Goal: Feedback & Contribution: Submit feedback/report problem

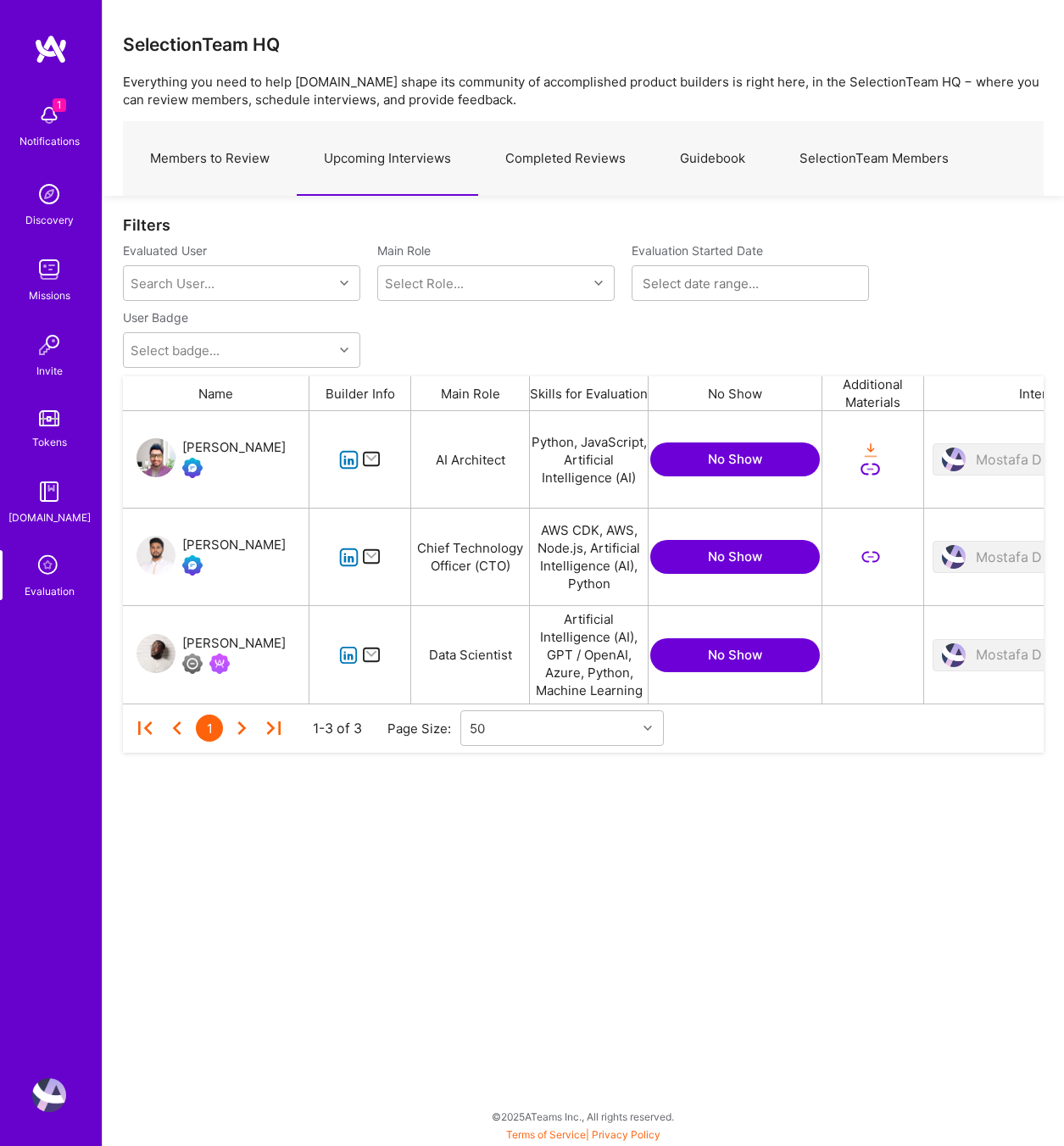
scroll to position [293, 920]
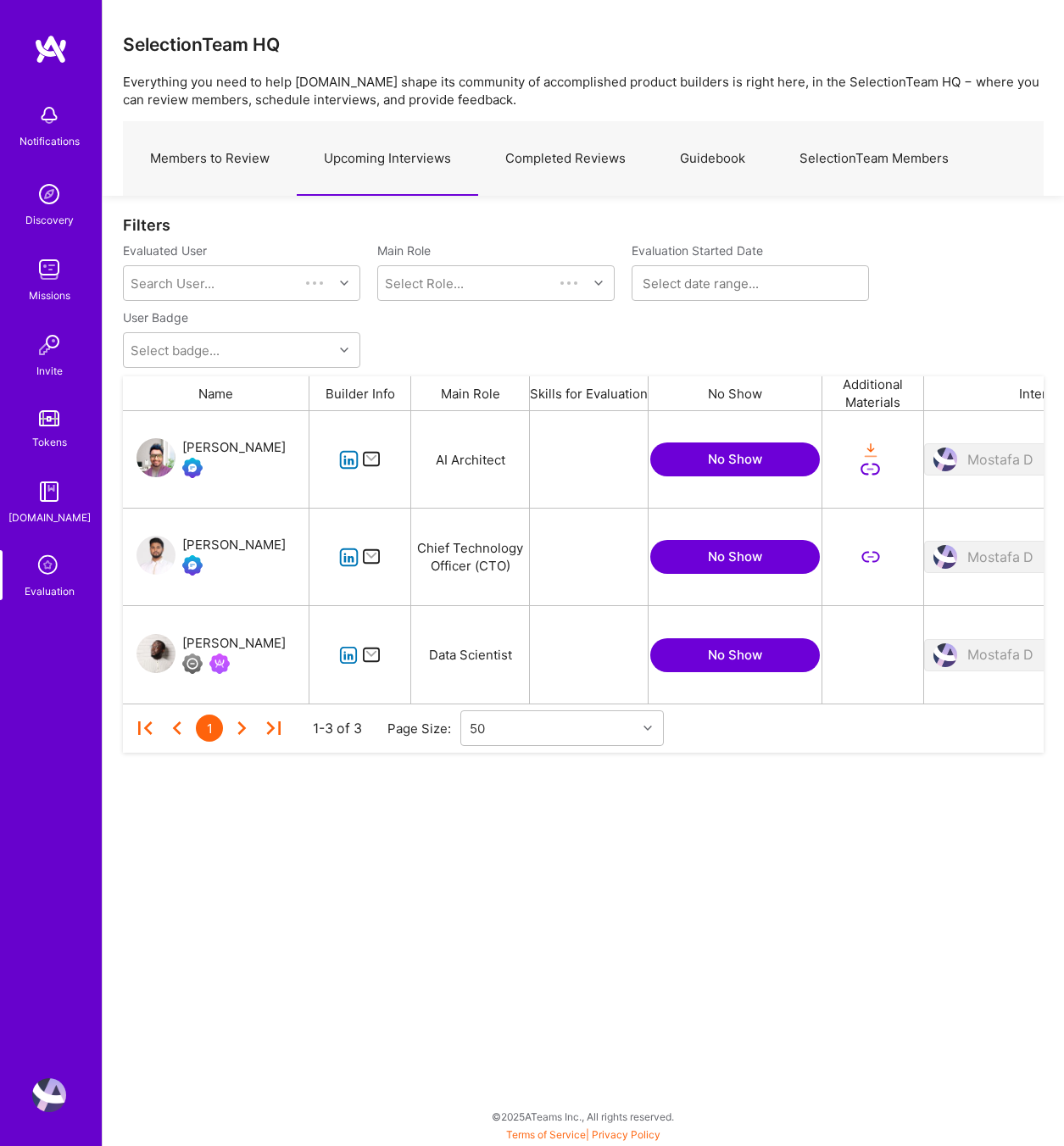
scroll to position [293, 920]
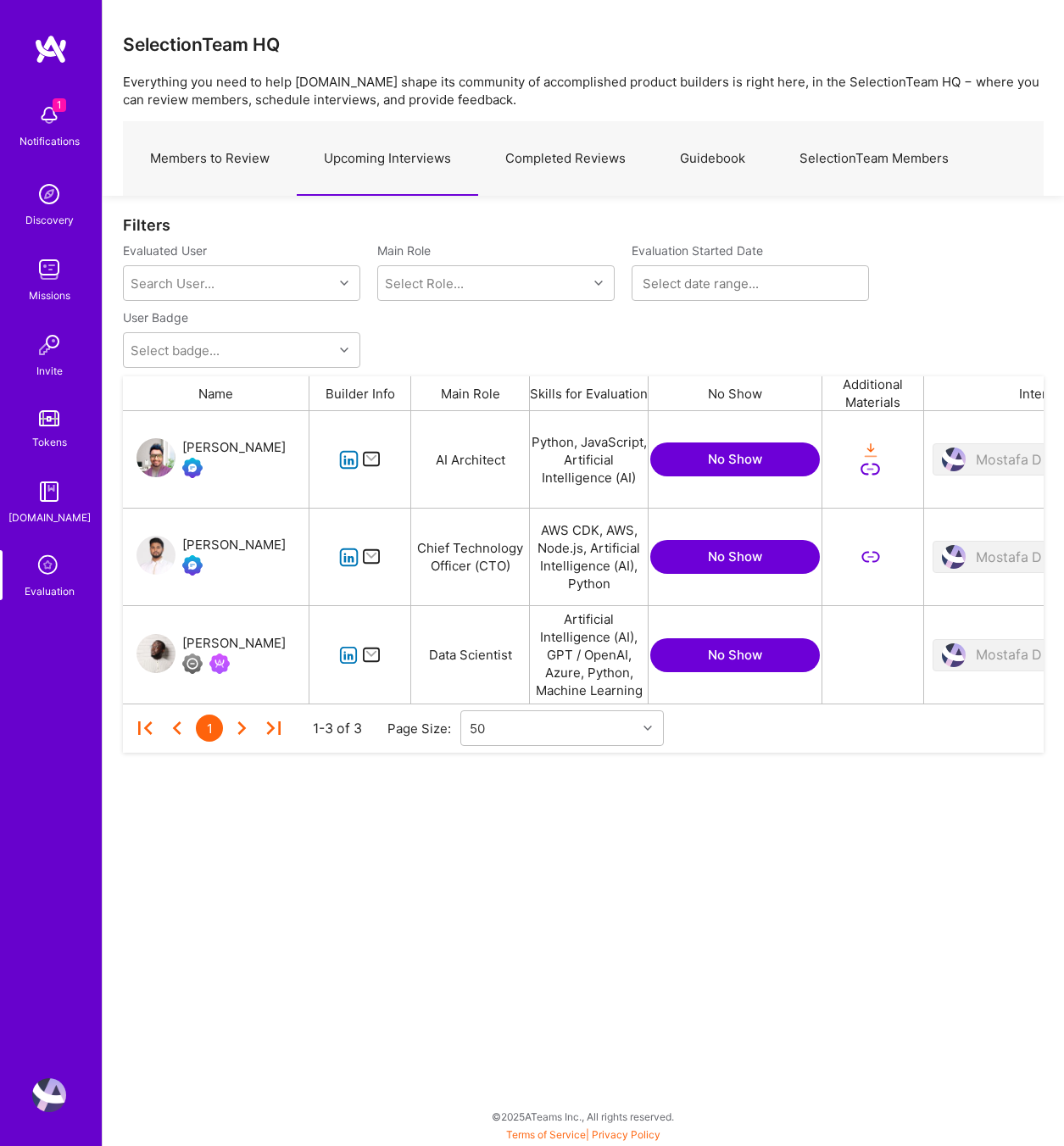
click at [351, 460] on icon "grid" at bounding box center [349, 460] width 20 height 20
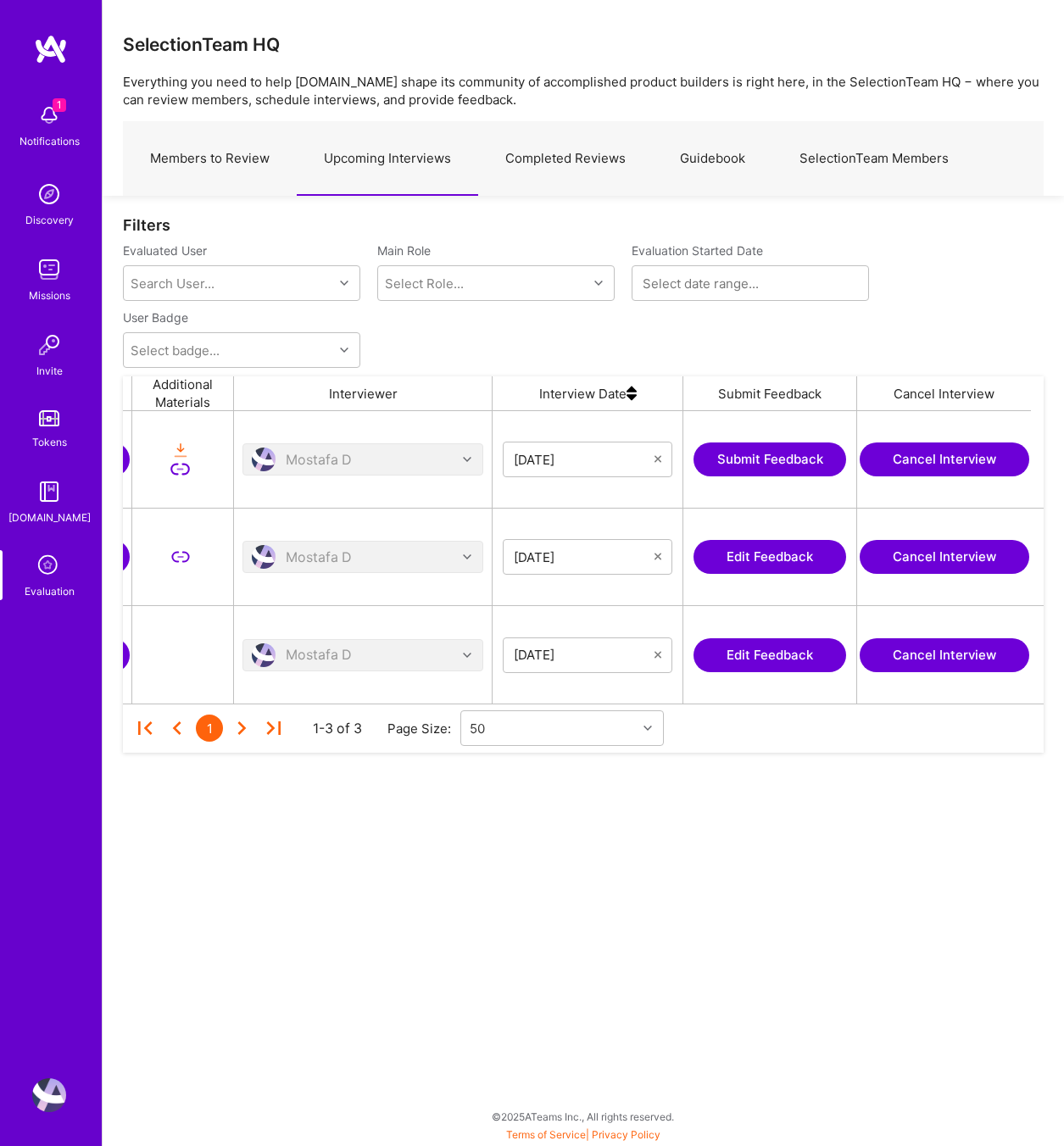
click at [786, 448] on button "Submit Feedback" at bounding box center [769, 460] width 153 height 34
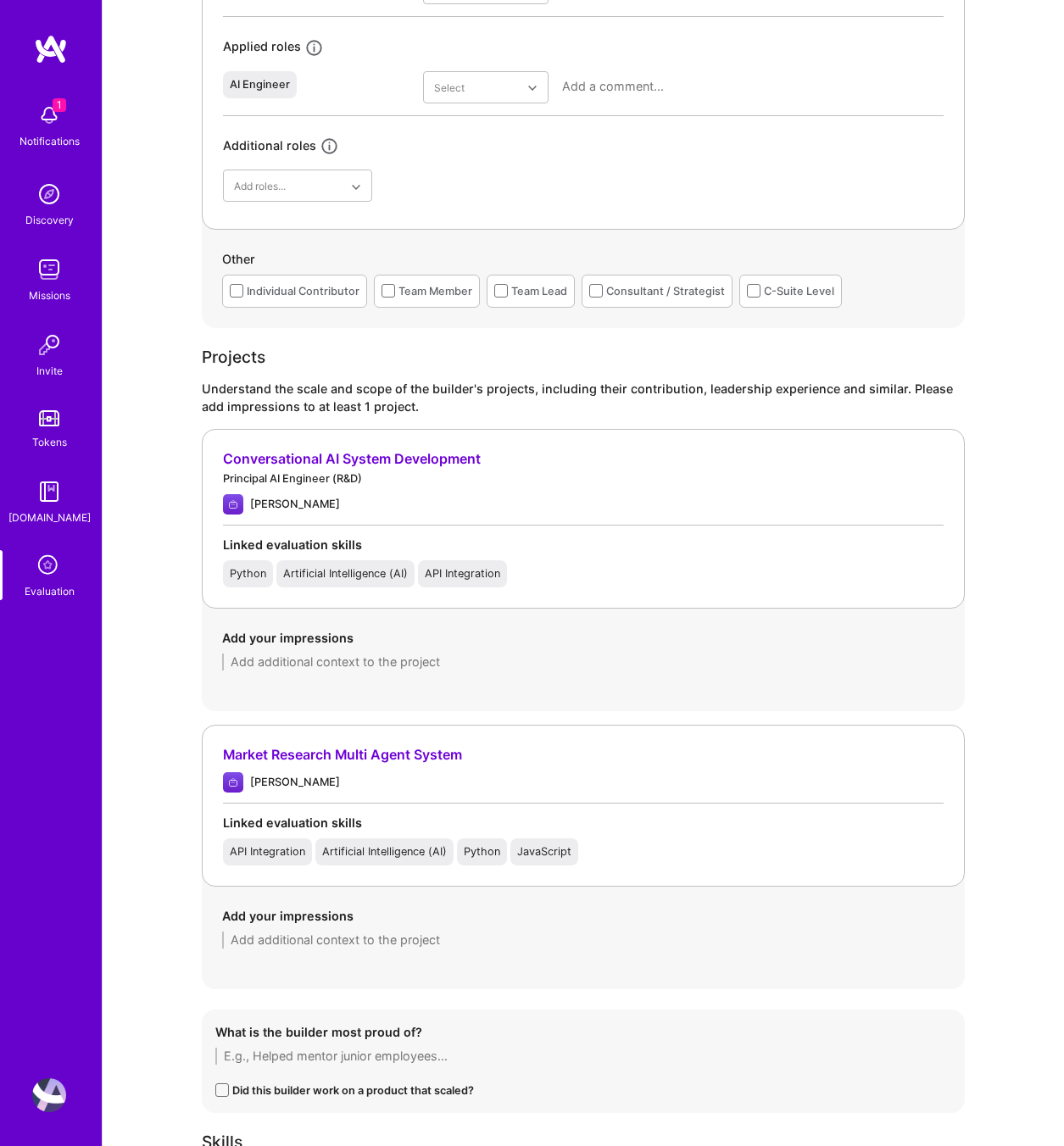
scroll to position [1126, 0]
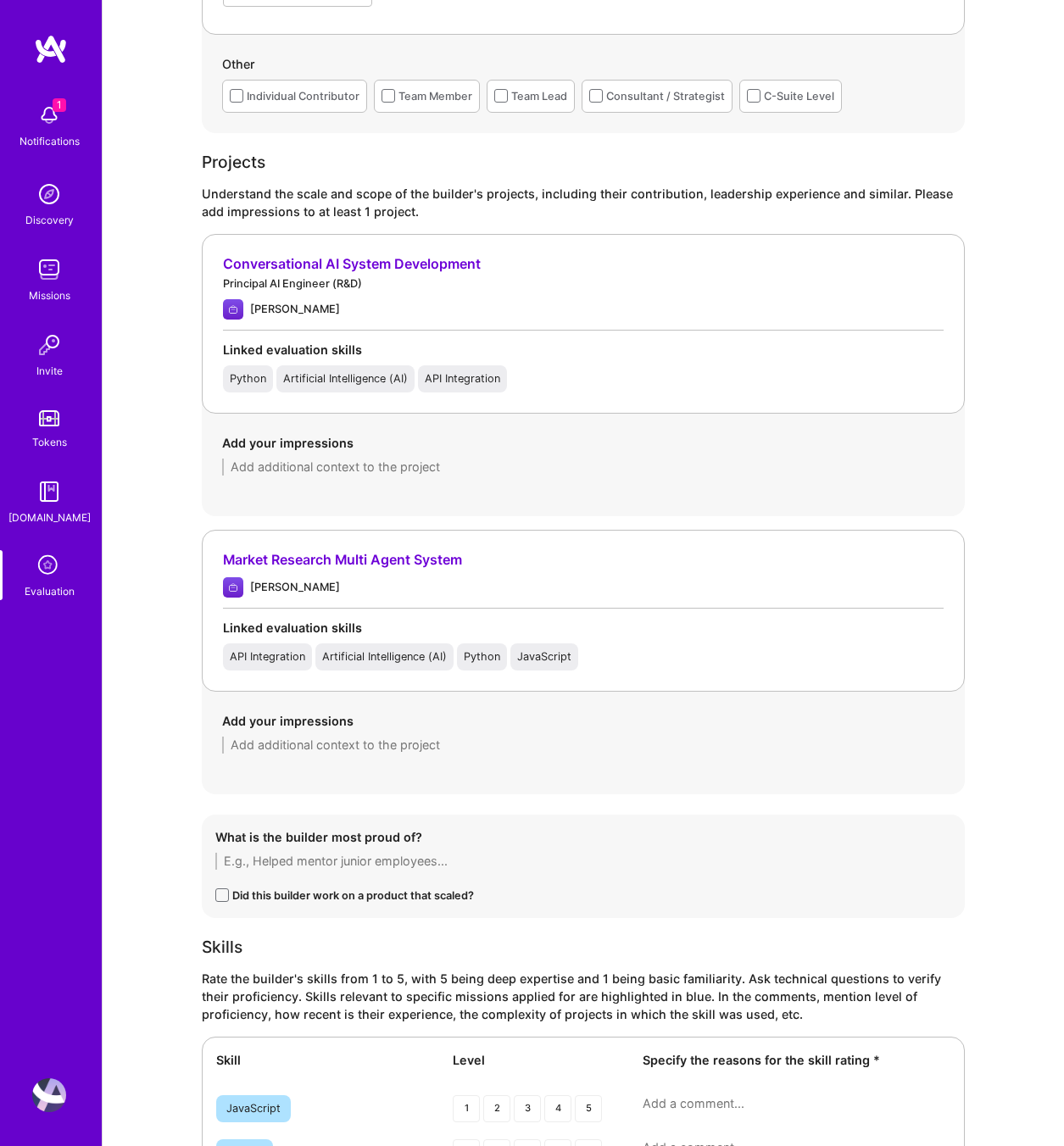
click at [296, 261] on div "Conversational AI System Development" at bounding box center [583, 264] width 721 height 18
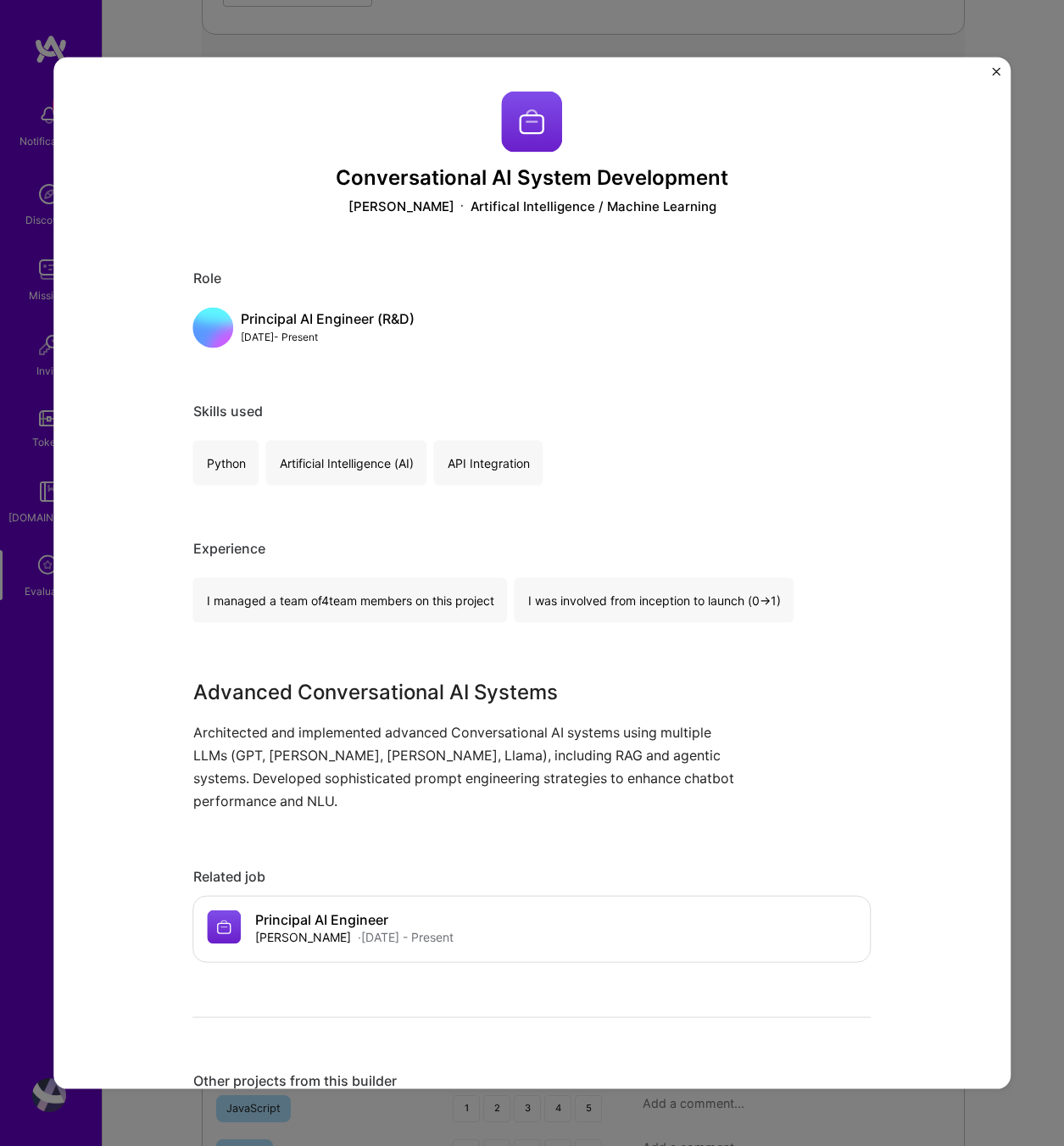
click at [1047, 297] on div "Conversational AI System Development Krista Artifical Intelligence / Machine Le…" at bounding box center [532, 573] width 1064 height 1146
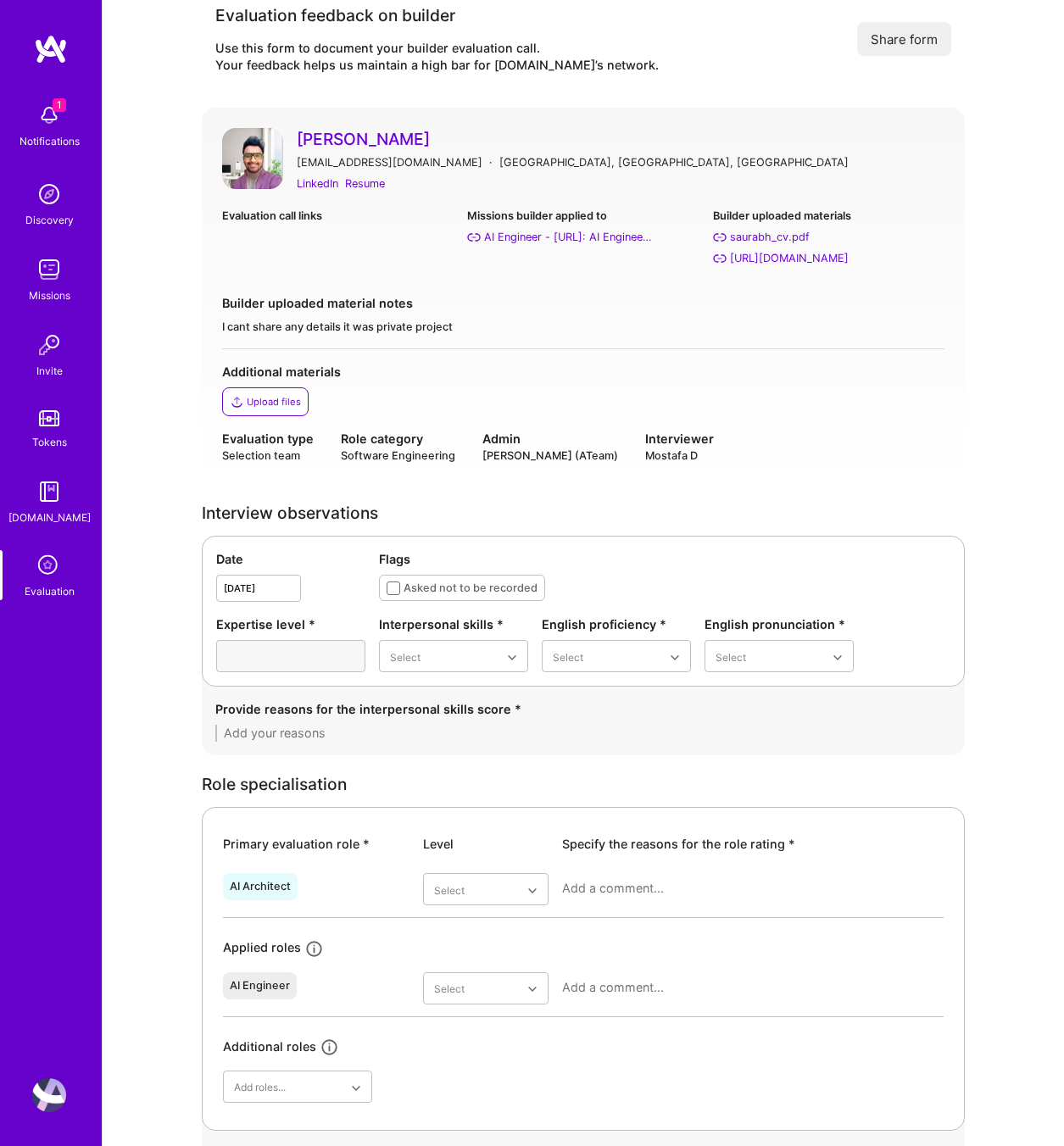
scroll to position [0, 0]
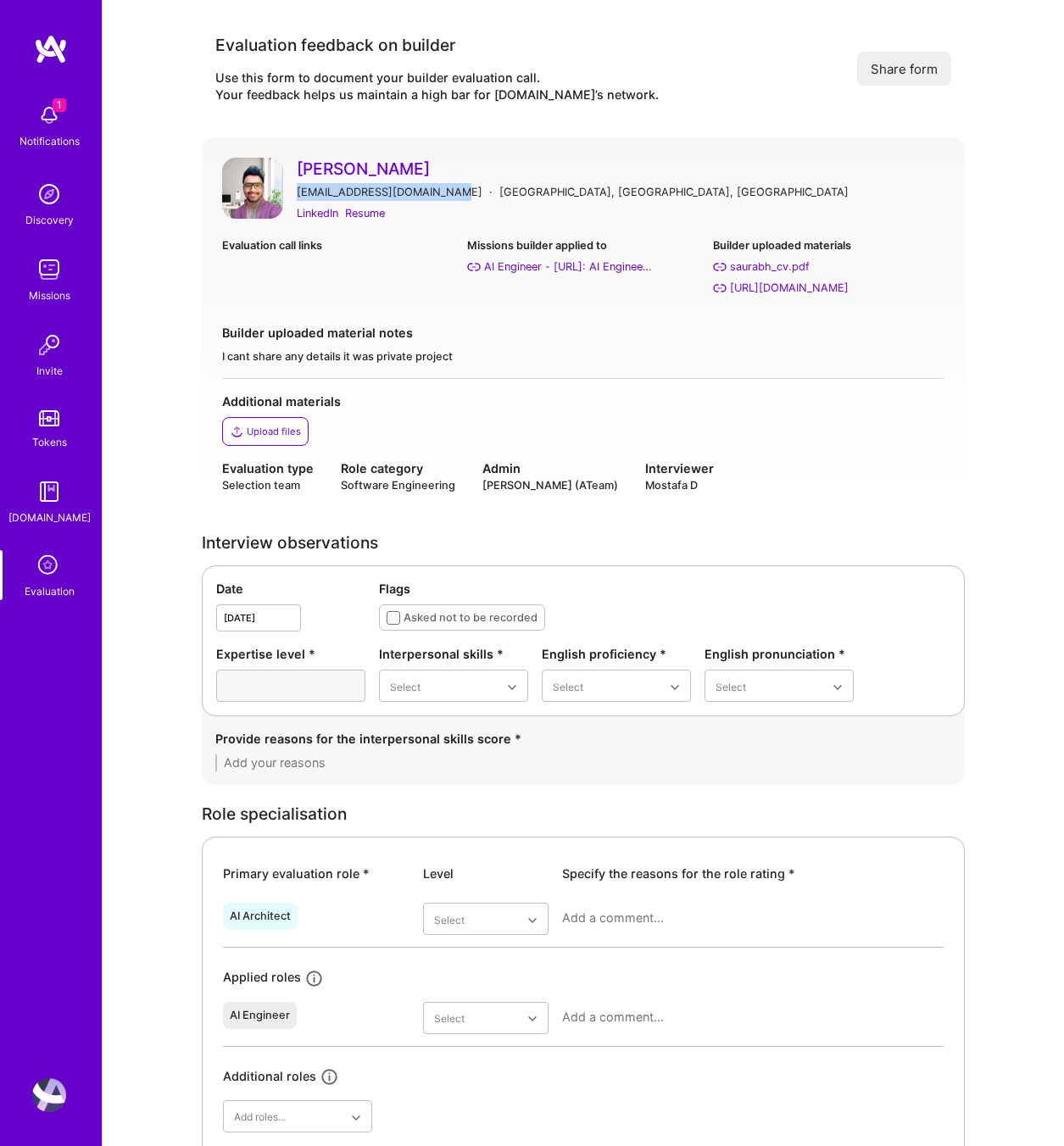
drag, startPoint x: 448, startPoint y: 192, endPoint x: 295, endPoint y: 190, distance: 153.0
click at [295, 191] on div "Saurabh Hebbalkar saurabhhebbalkar@gmail.com · Mumbai, Maharashtra, India Linke…" at bounding box center [583, 190] width 722 height 66
copy div "saurabhhebbalkar@gmail.com"
click at [421, 163] on link "[PERSON_NAME]" at bounding box center [620, 169] width 647 height 22
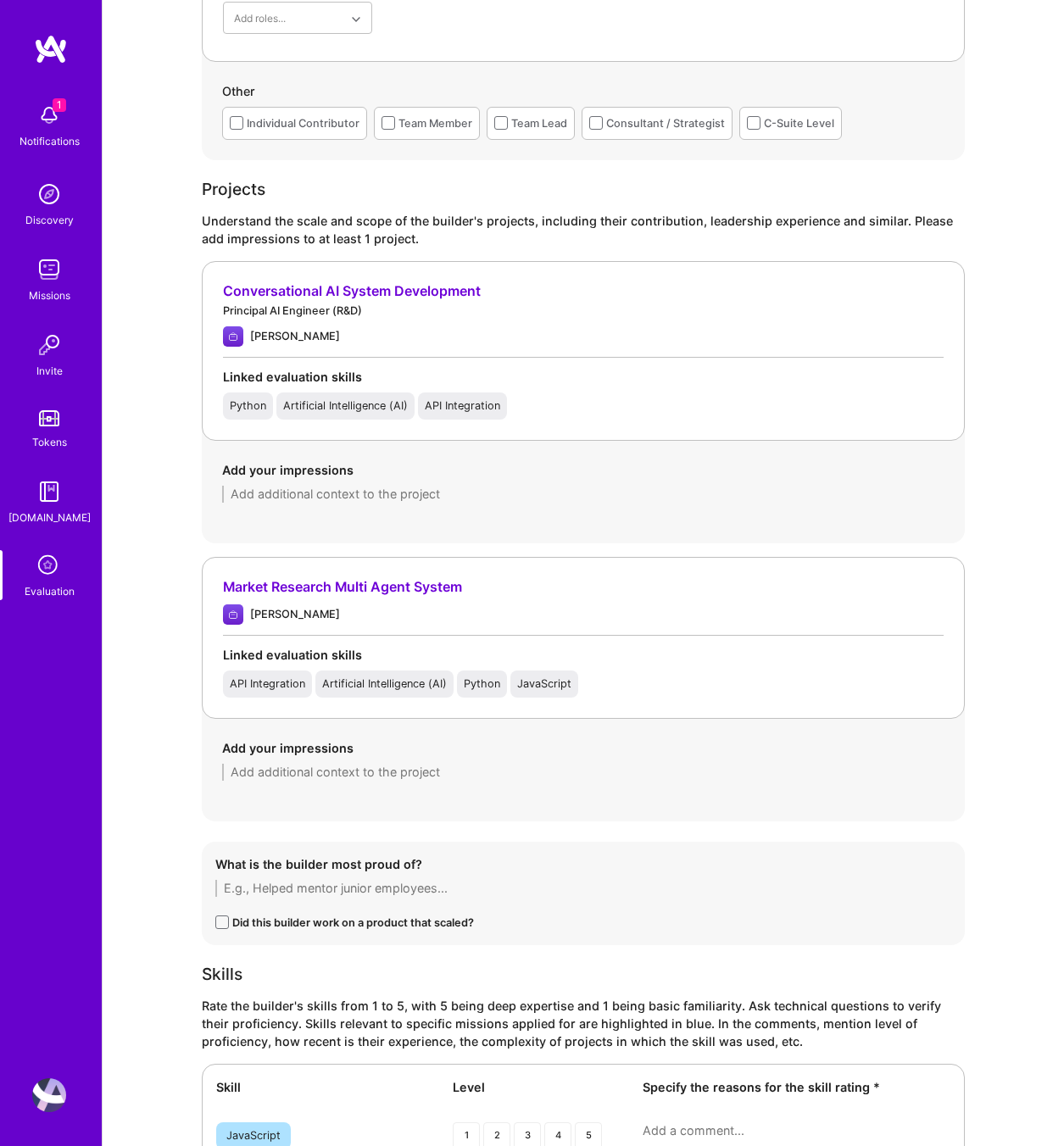
scroll to position [1100, 0]
click at [322, 303] on div "Principal AI Engineer (R&D)" at bounding box center [583, 309] width 721 height 18
click at [323, 287] on div "Conversational AI System Development" at bounding box center [583, 290] width 721 height 18
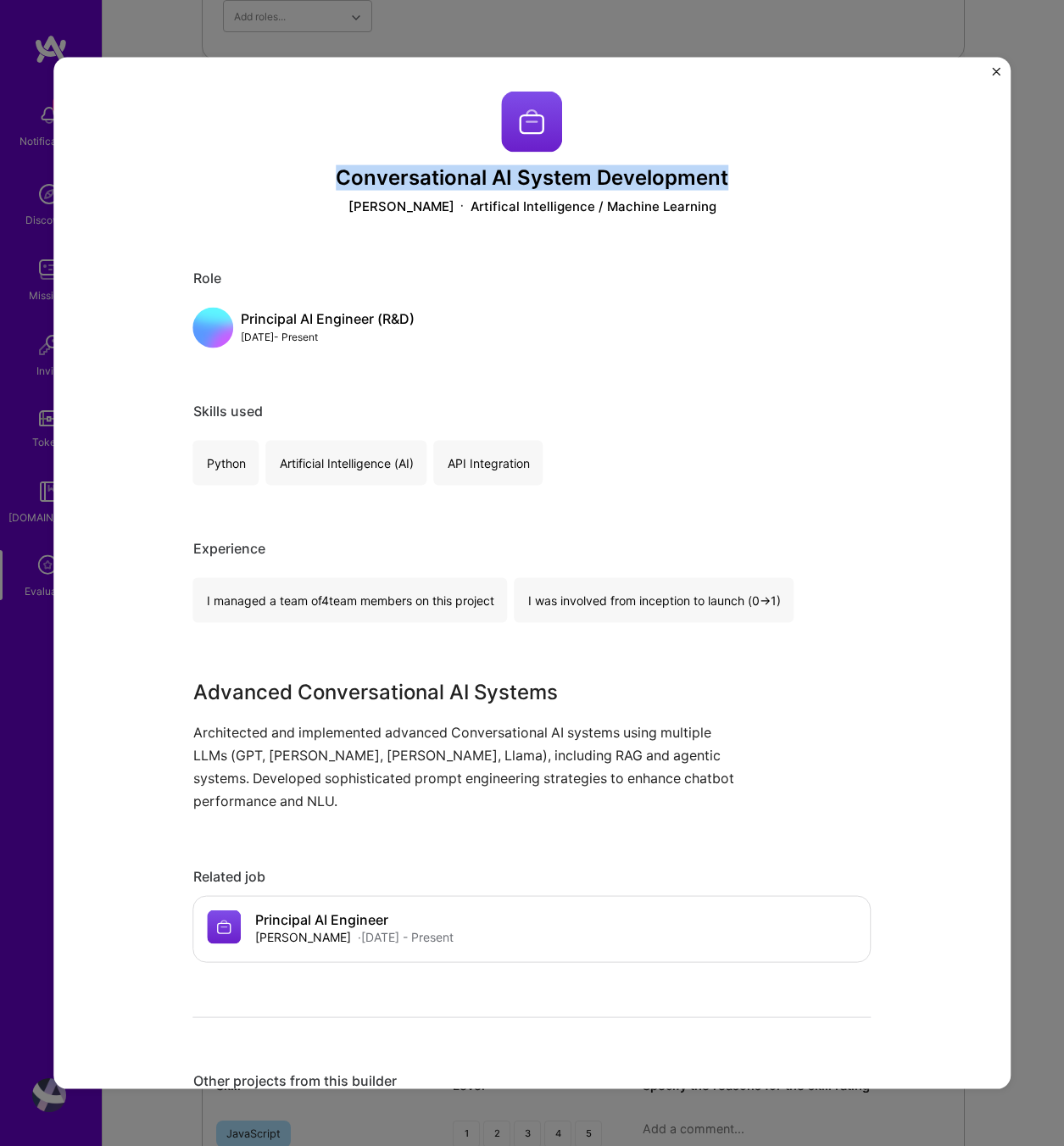
drag, startPoint x: 340, startPoint y: 181, endPoint x: 772, endPoint y: 184, distance: 432.0
click at [772, 184] on h3 "Conversational AI System Development" at bounding box center [532, 178] width 678 height 24
copy h3 "Conversational AI System Development"
click at [1015, 220] on div "Conversational AI System Development Krista Artifical Intelligence / Machine Le…" at bounding box center [532, 573] width 1064 height 1146
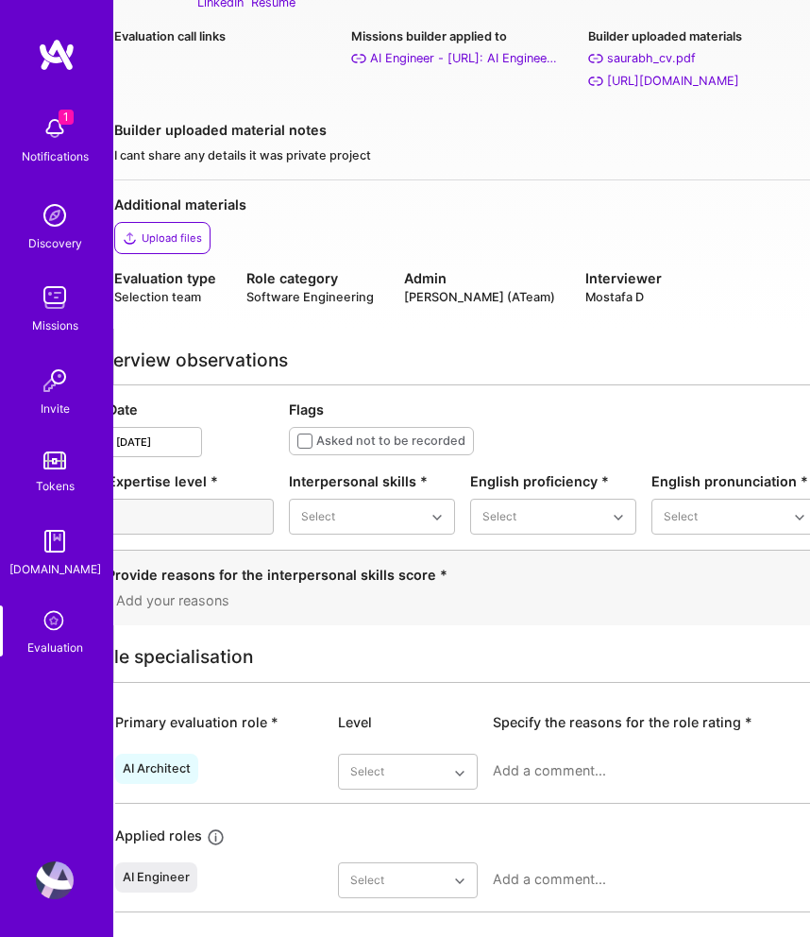
scroll to position [0, 0]
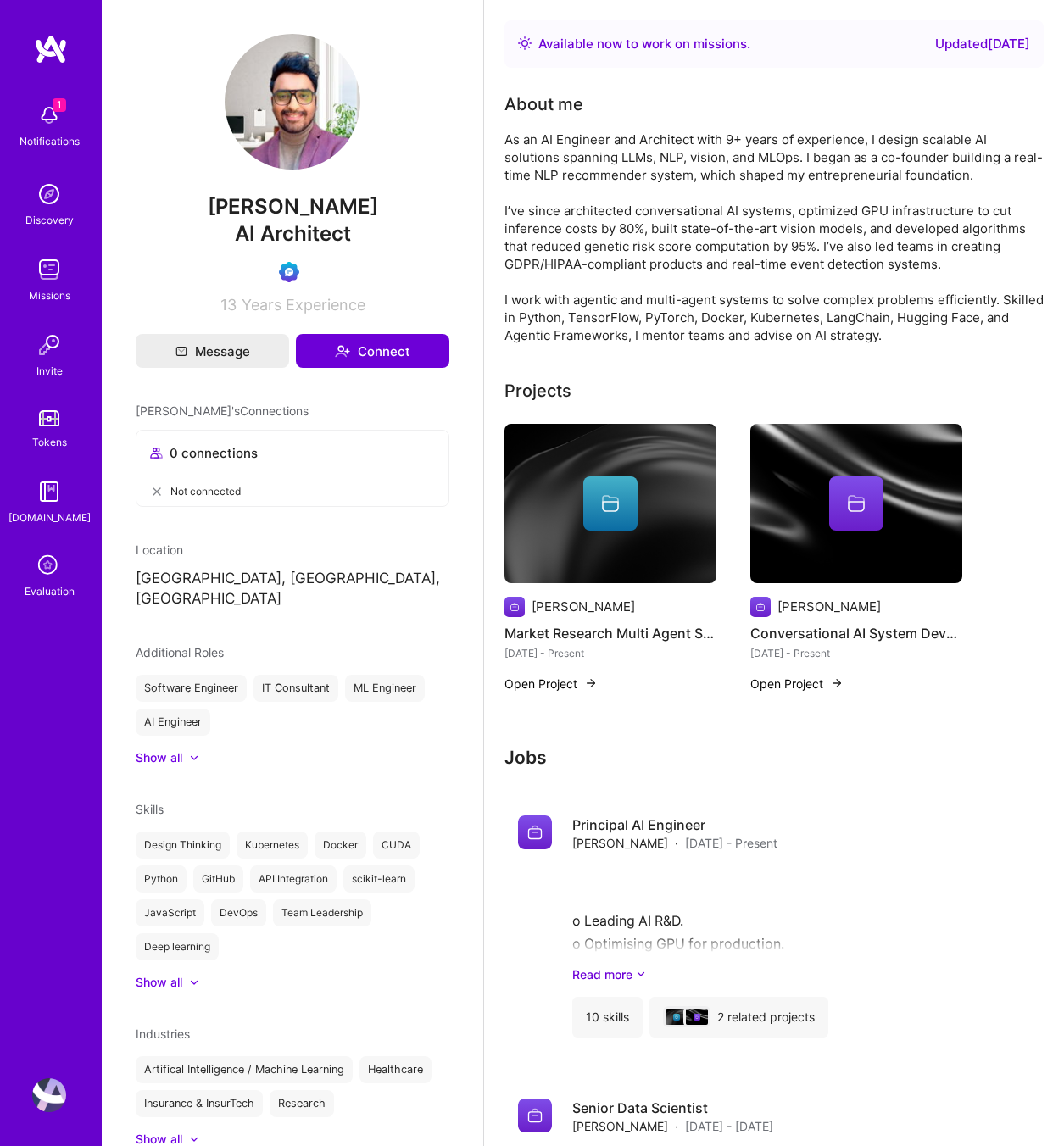
drag, startPoint x: 389, startPoint y: 206, endPoint x: 189, endPoint y: 208, distance: 200.0
click at [189, 208] on span "[PERSON_NAME]" at bounding box center [292, 207] width 313 height 25
copy span "[PERSON_NAME]"
